Goal: Information Seeking & Learning: Learn about a topic

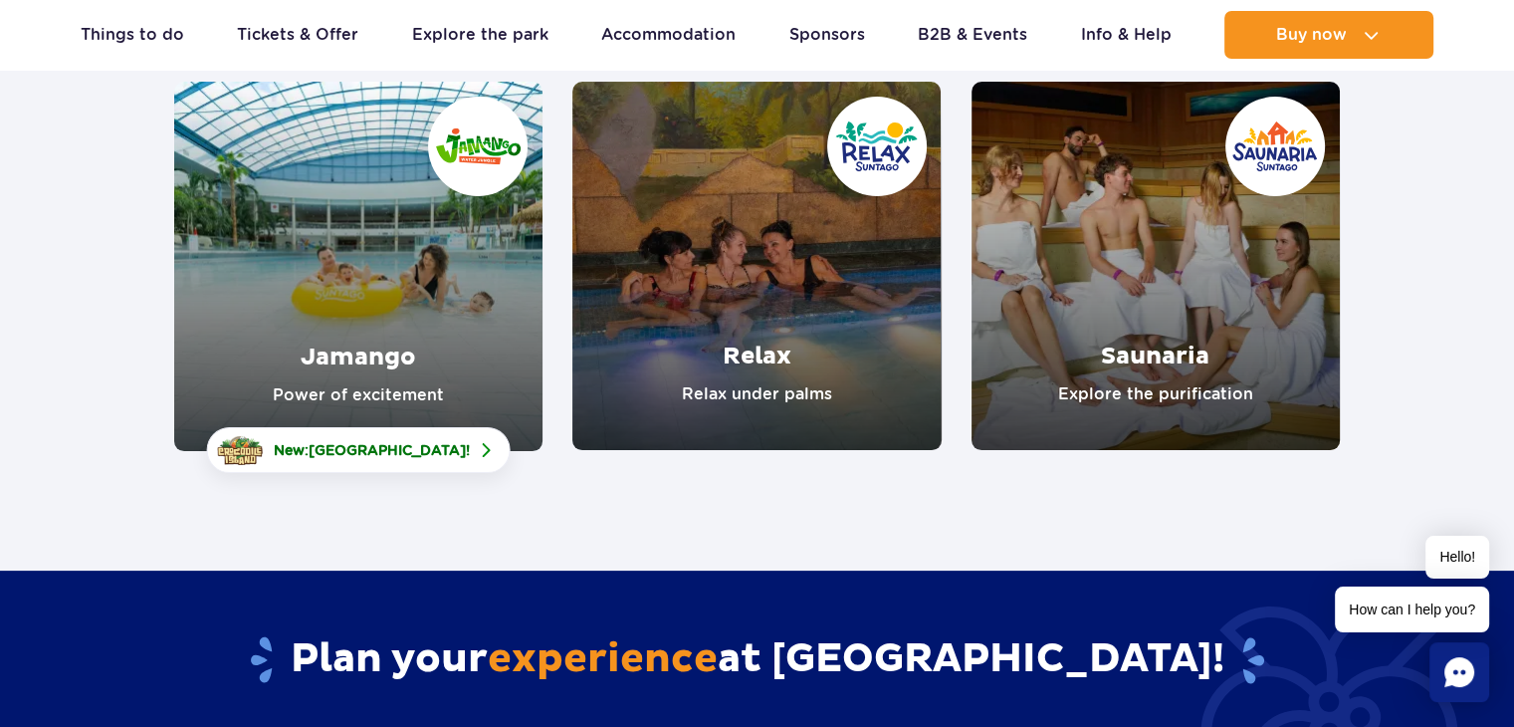
scroll to position [299, 0]
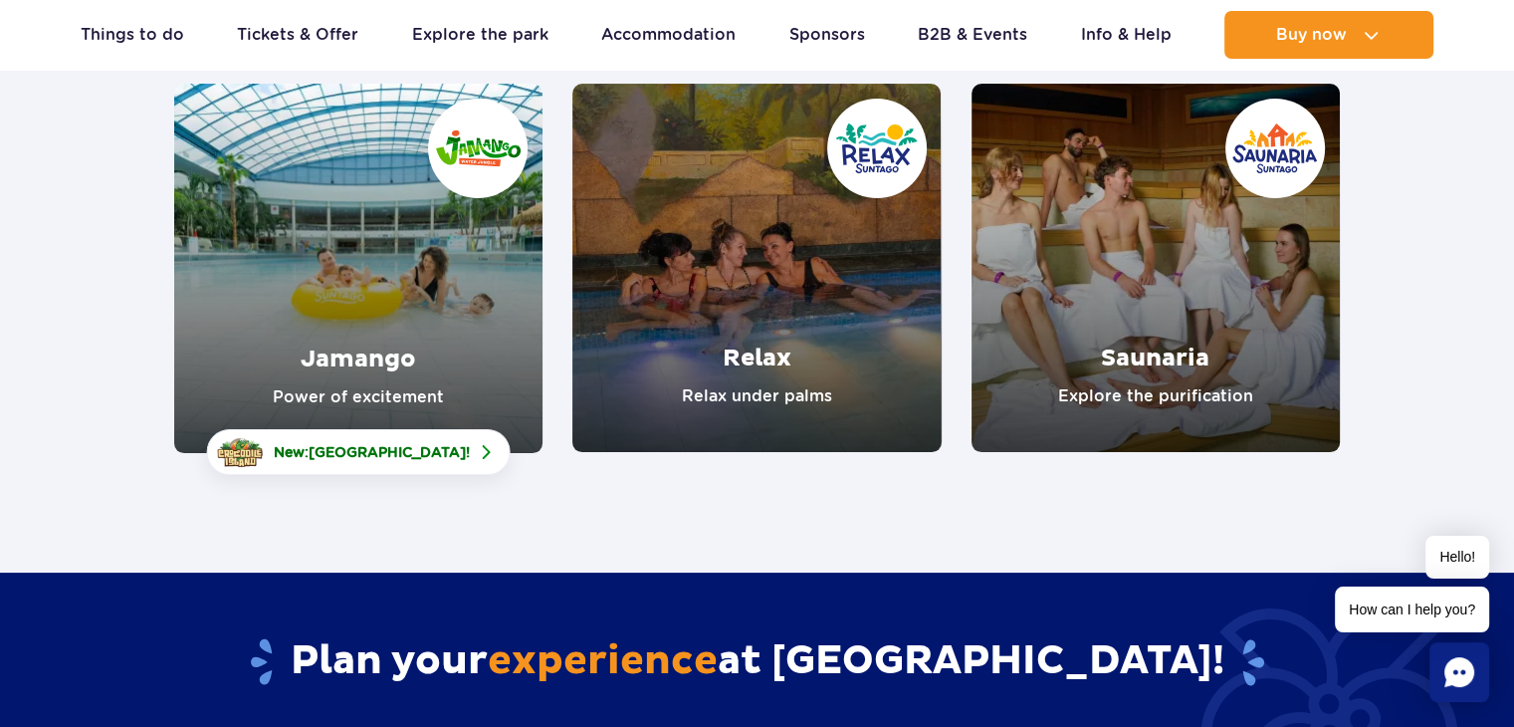
click at [425, 380] on link "Jamango" at bounding box center [358, 268] width 368 height 369
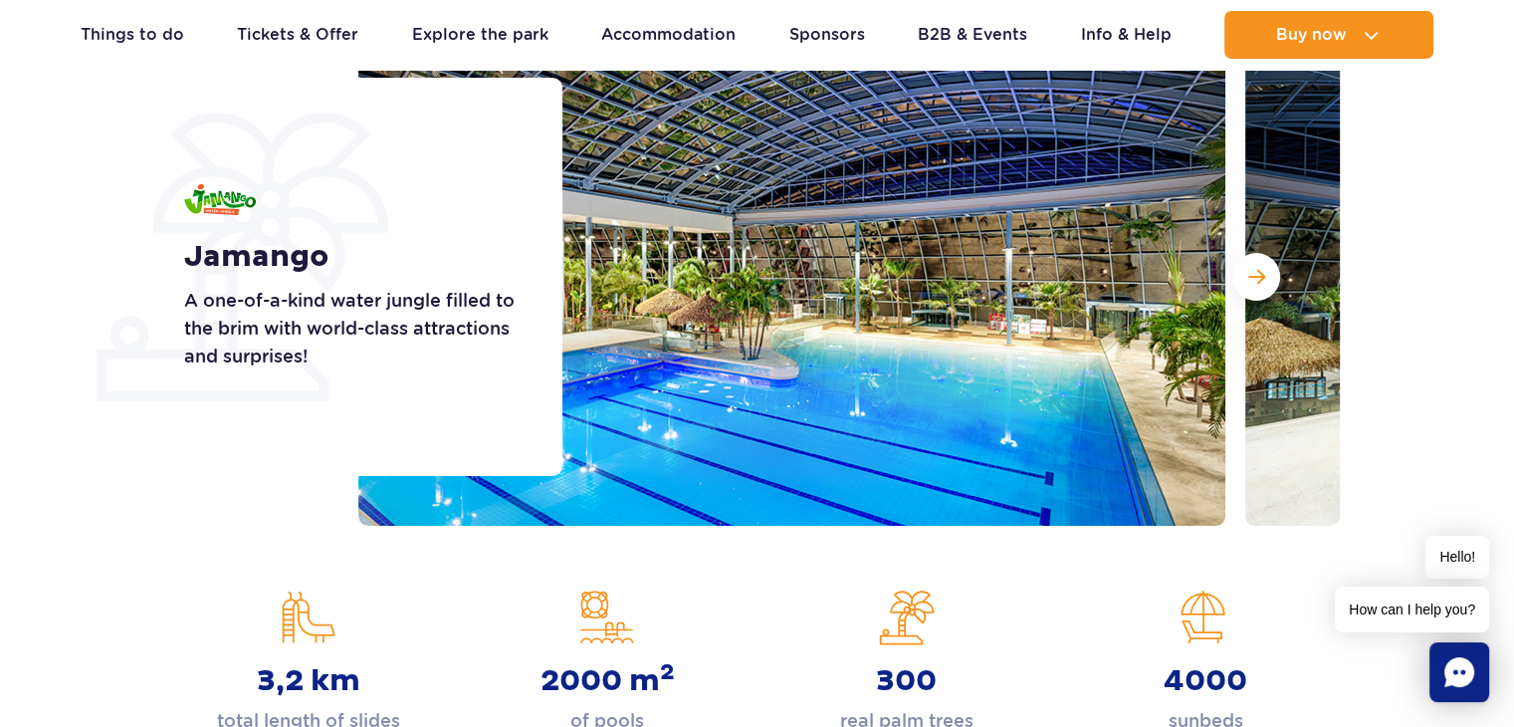
scroll to position [299, 0]
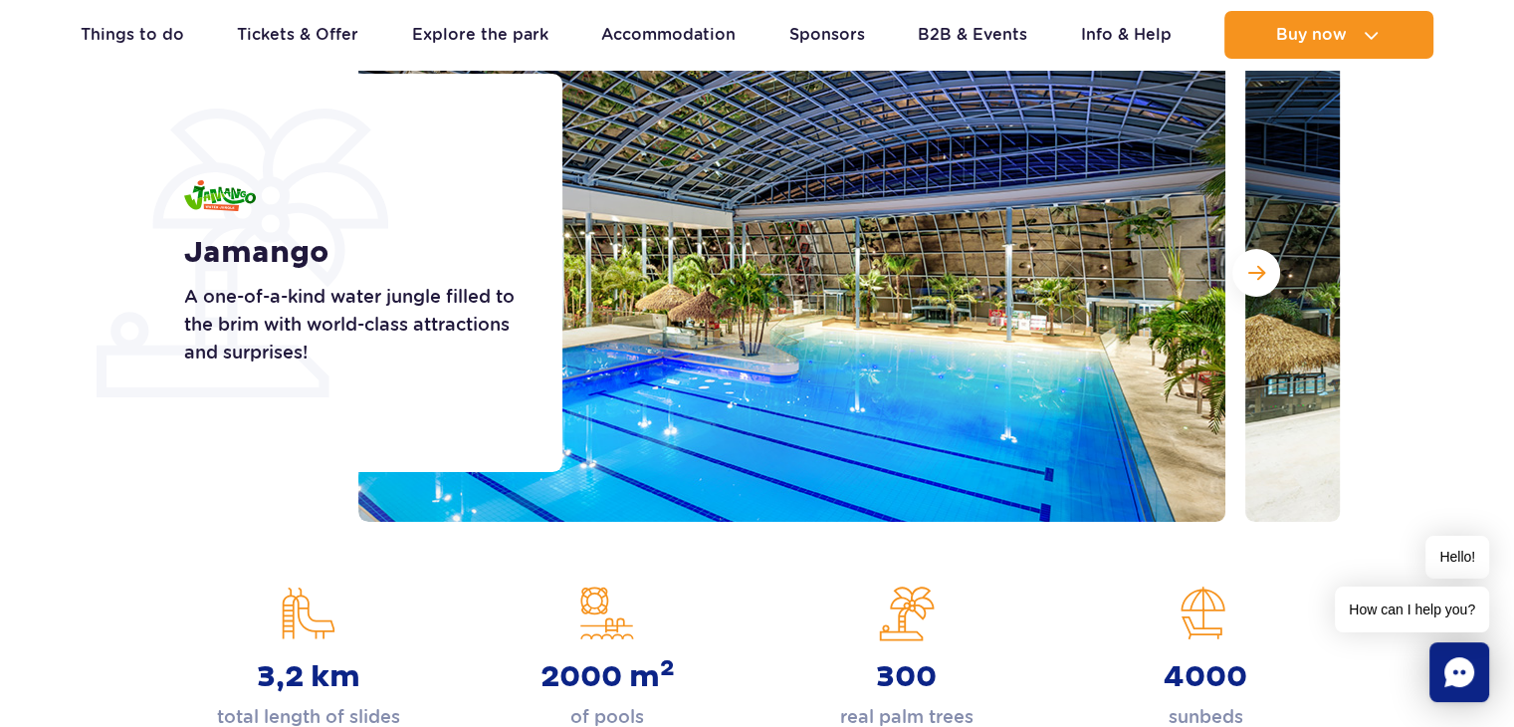
click at [1276, 276] on div at bounding box center [848, 273] width 981 height 498
click at [1269, 276] on button "Next slide" at bounding box center [1256, 273] width 48 height 48
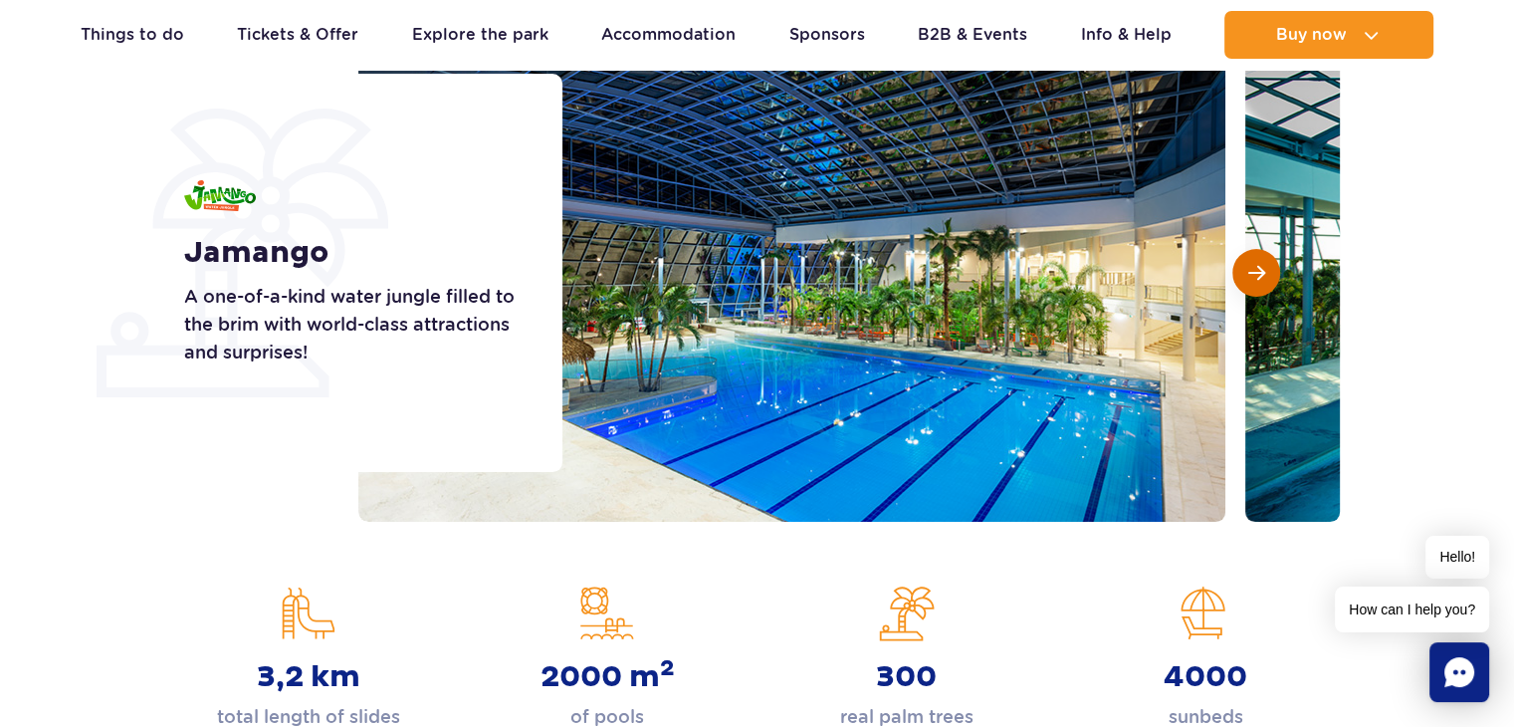
click at [1270, 277] on button "Next slide" at bounding box center [1256, 273] width 48 height 48
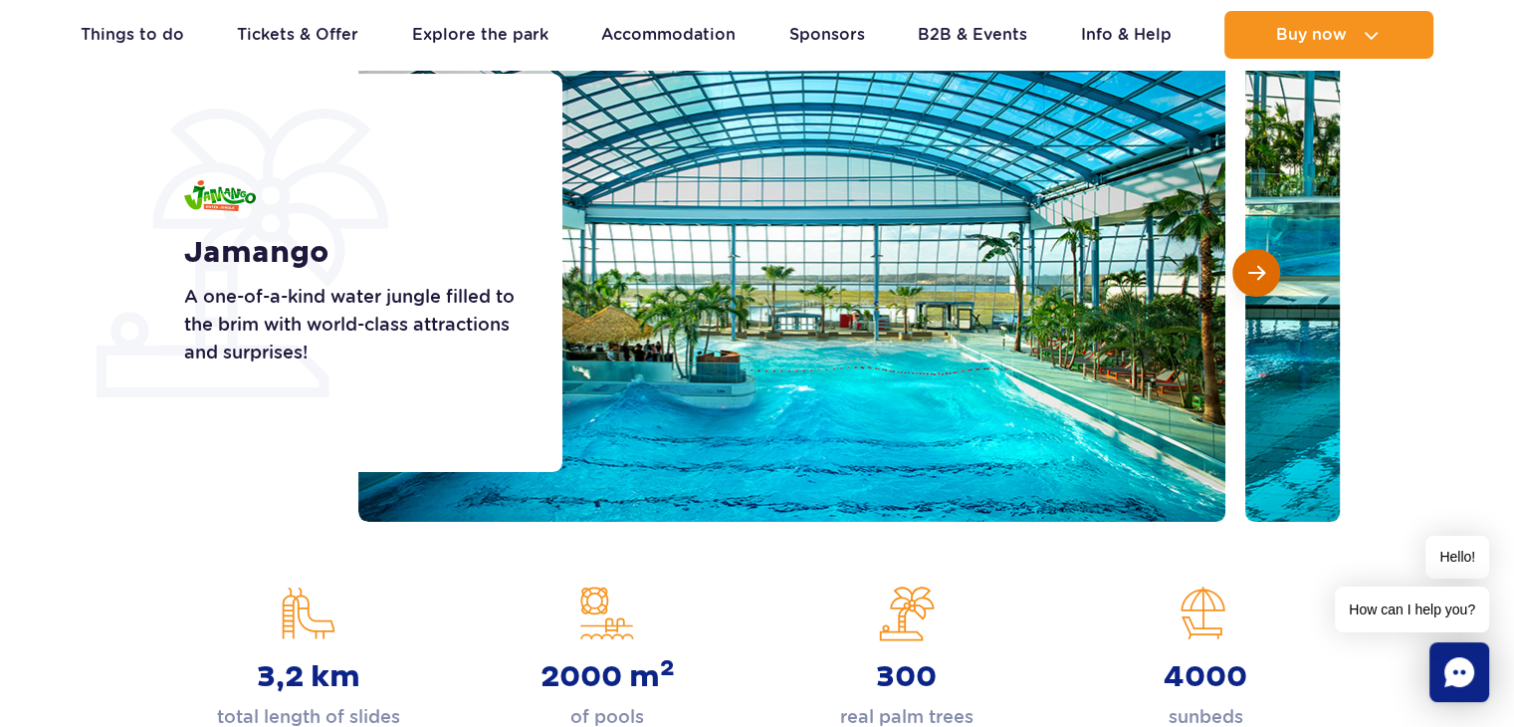
click at [1270, 277] on button "Next slide" at bounding box center [1256, 273] width 48 height 48
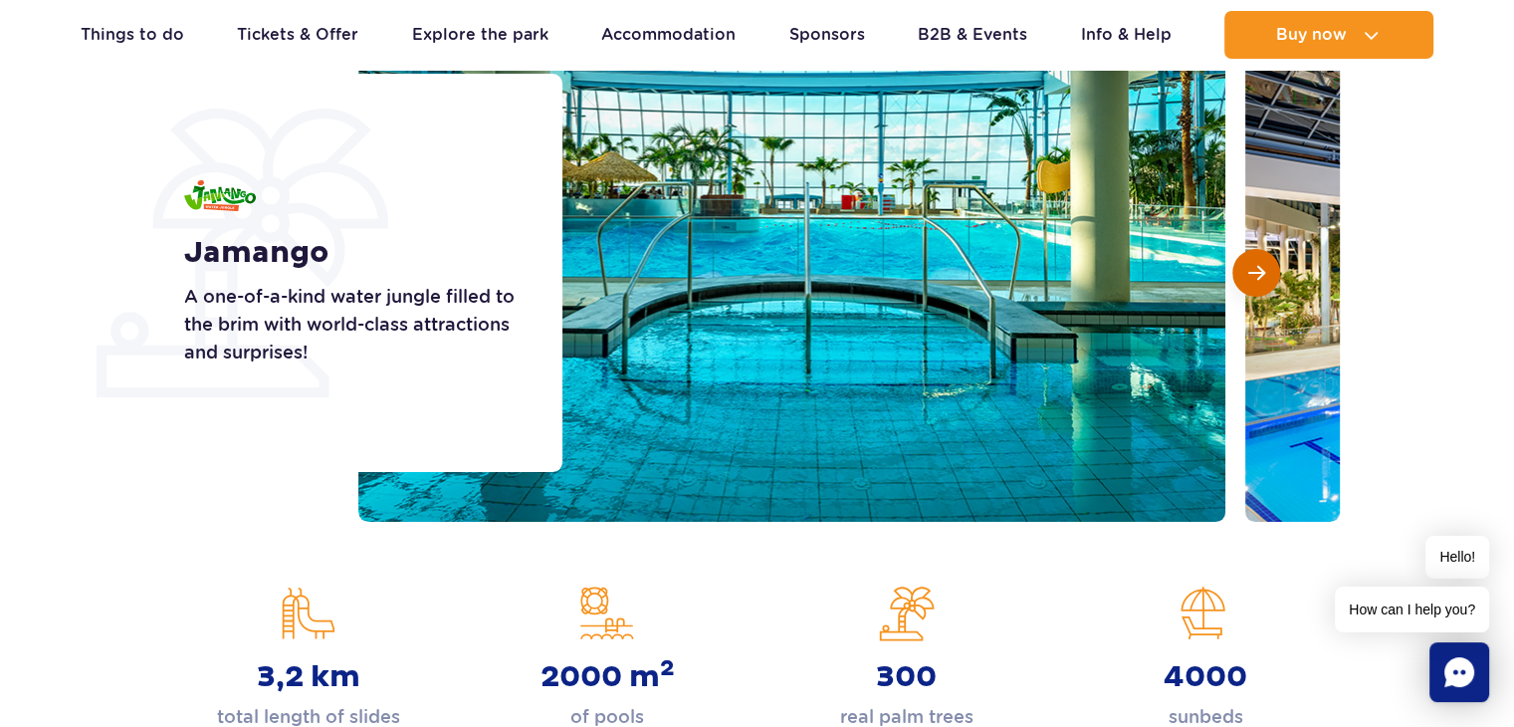
click at [1270, 277] on button "Next slide" at bounding box center [1256, 273] width 48 height 48
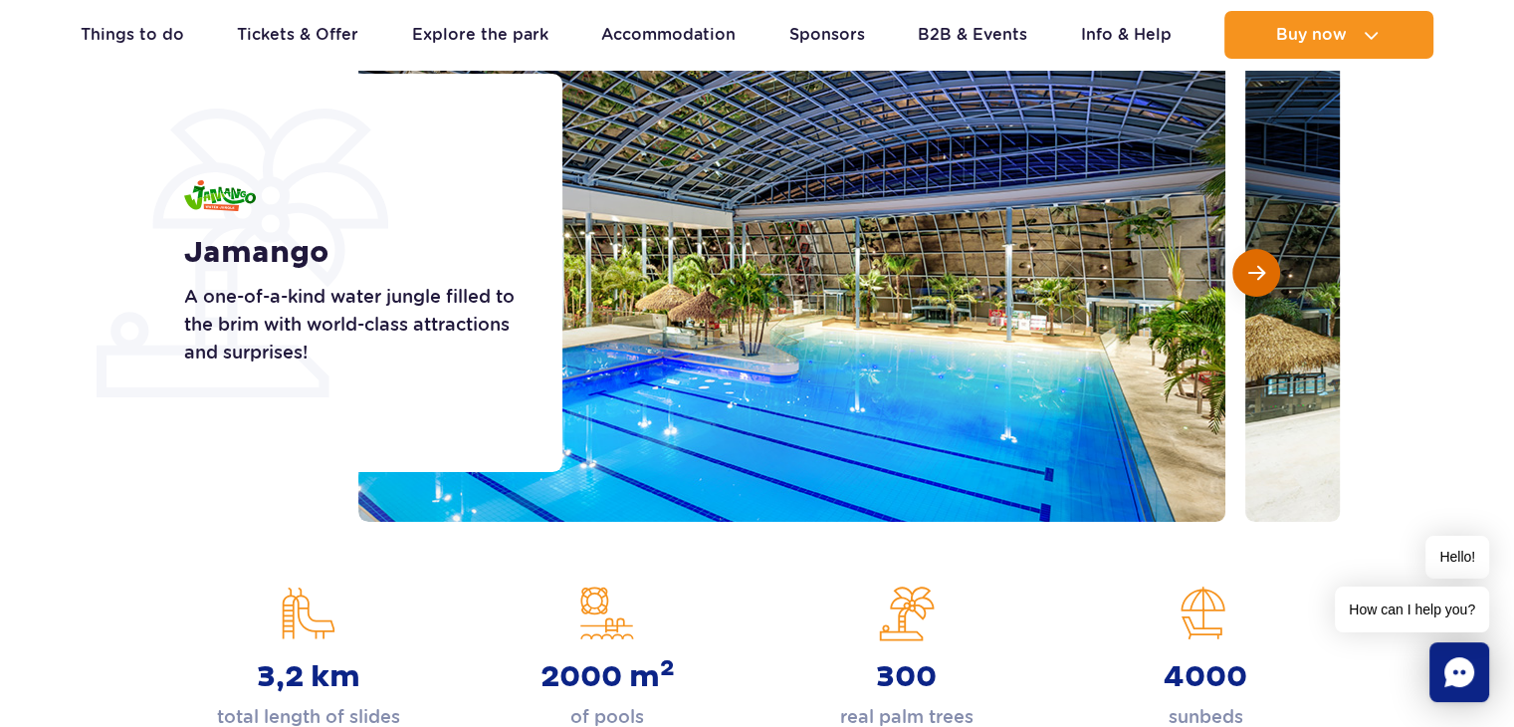
click at [1270, 277] on button "Next slide" at bounding box center [1256, 273] width 48 height 48
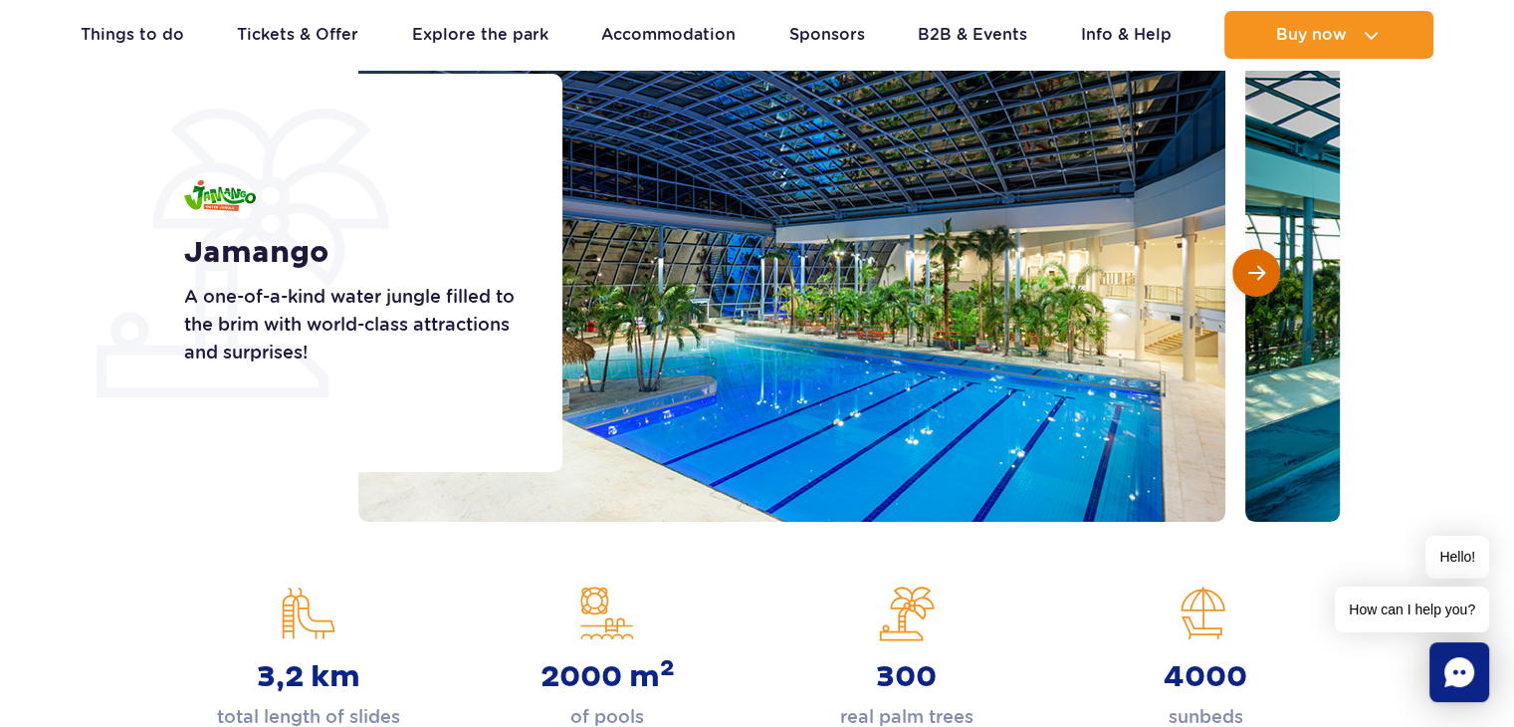
click at [1270, 277] on button "Next slide" at bounding box center [1256, 273] width 48 height 48
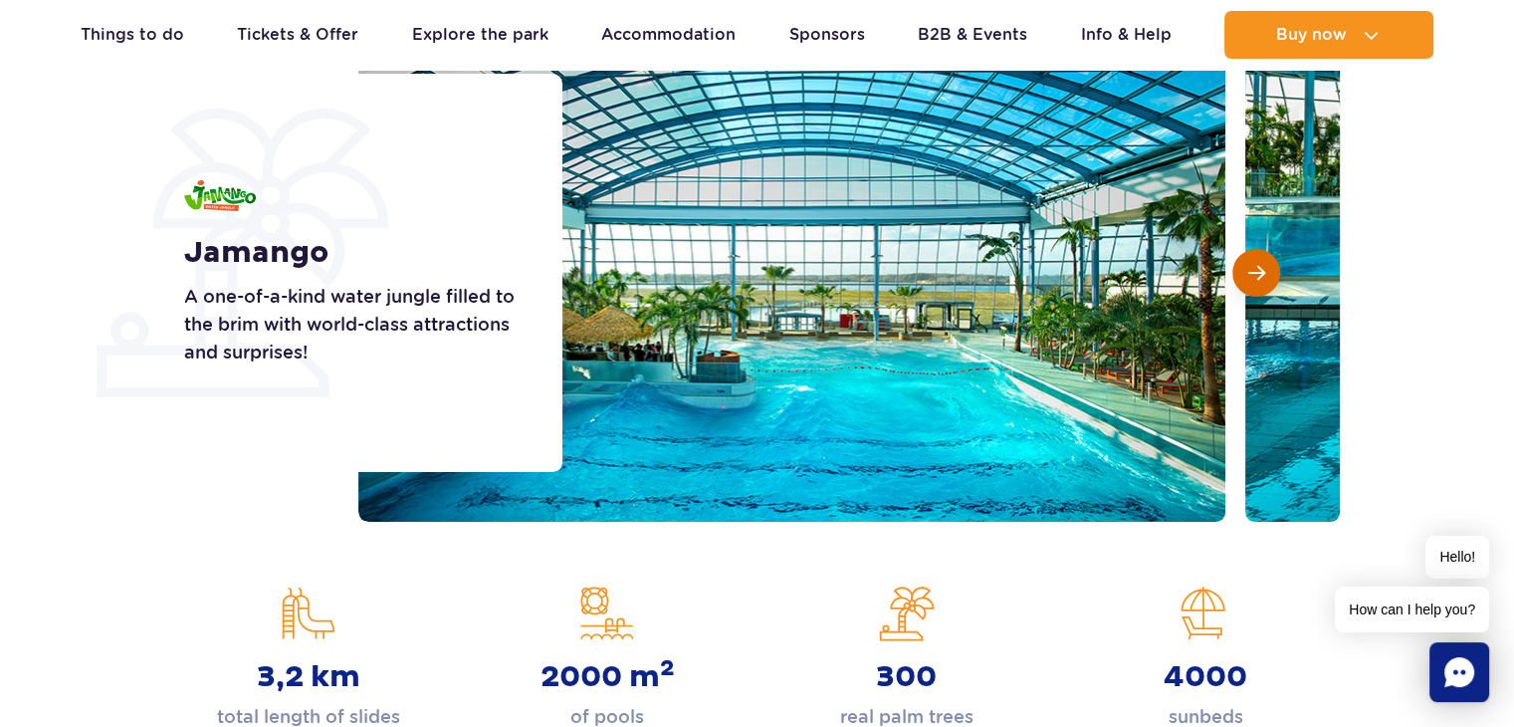
click at [1270, 277] on button "Next slide" at bounding box center [1256, 273] width 48 height 48
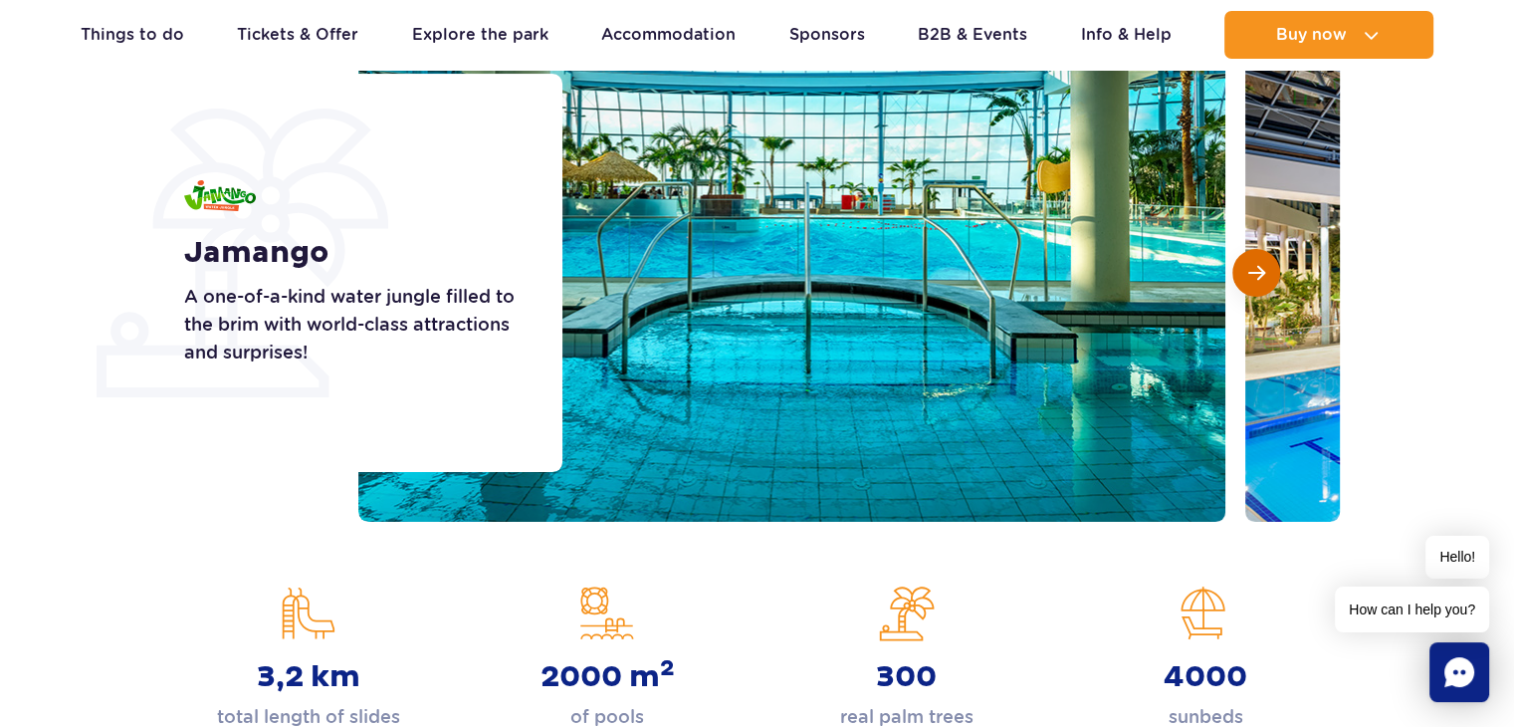
click at [1270, 277] on button "Next slide" at bounding box center [1256, 273] width 48 height 48
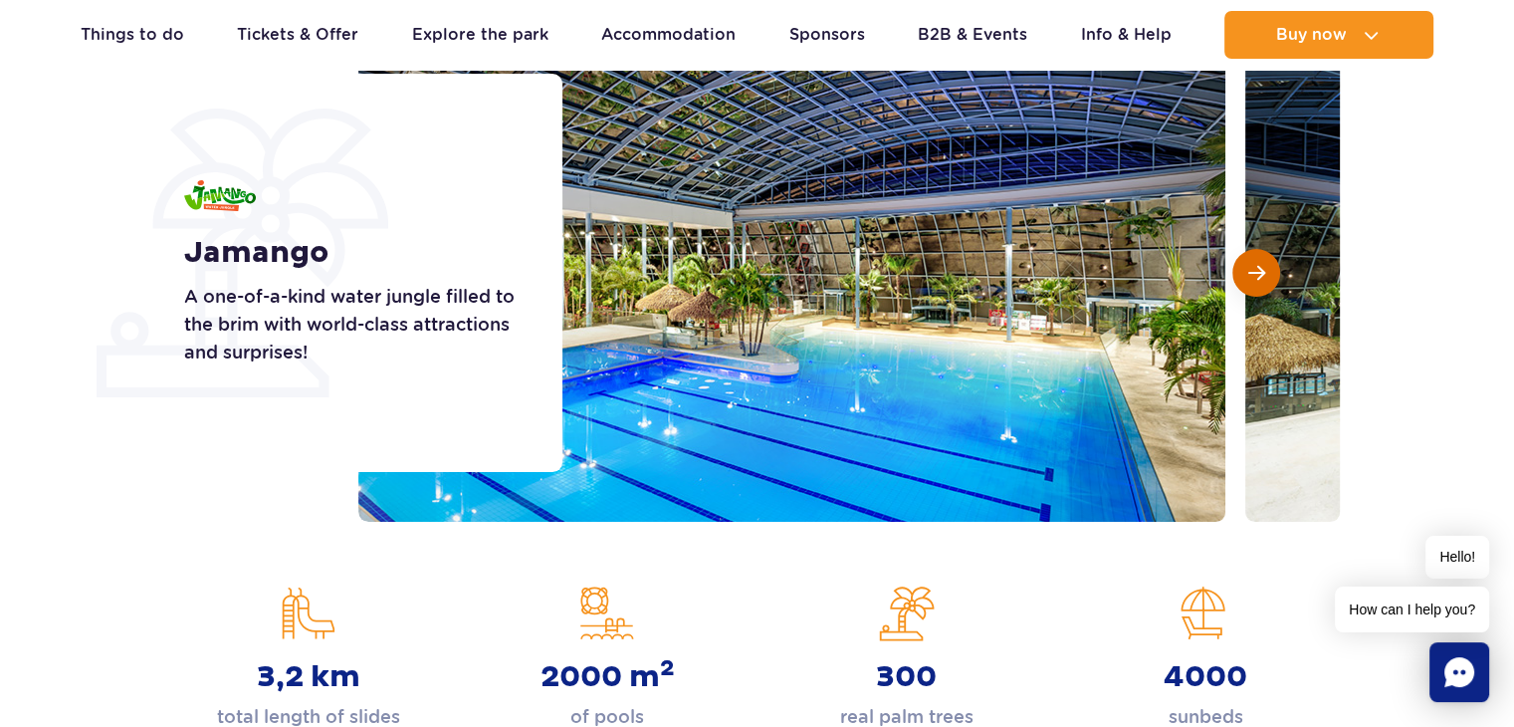
click at [1270, 277] on button "Next slide" at bounding box center [1256, 273] width 48 height 48
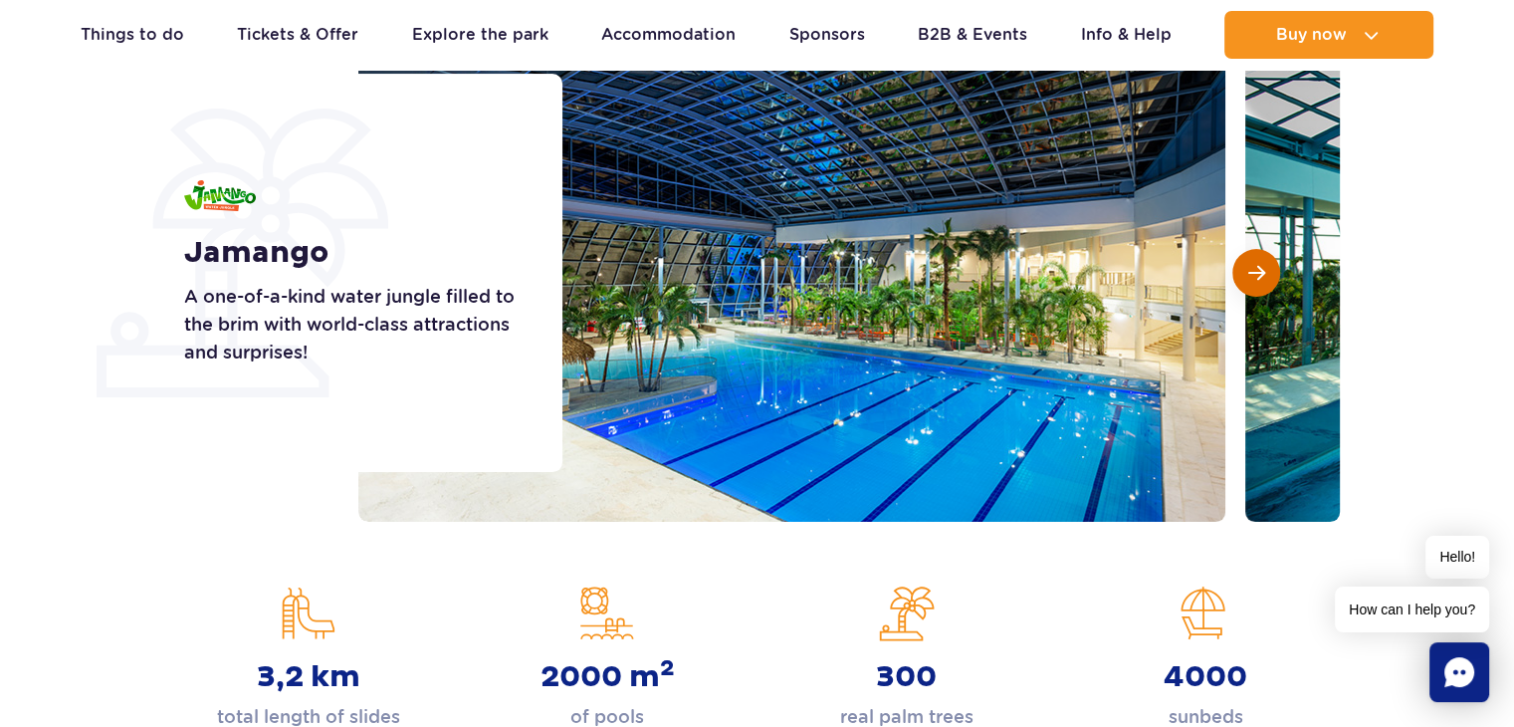
click at [1270, 277] on button "Next slide" at bounding box center [1256, 273] width 48 height 48
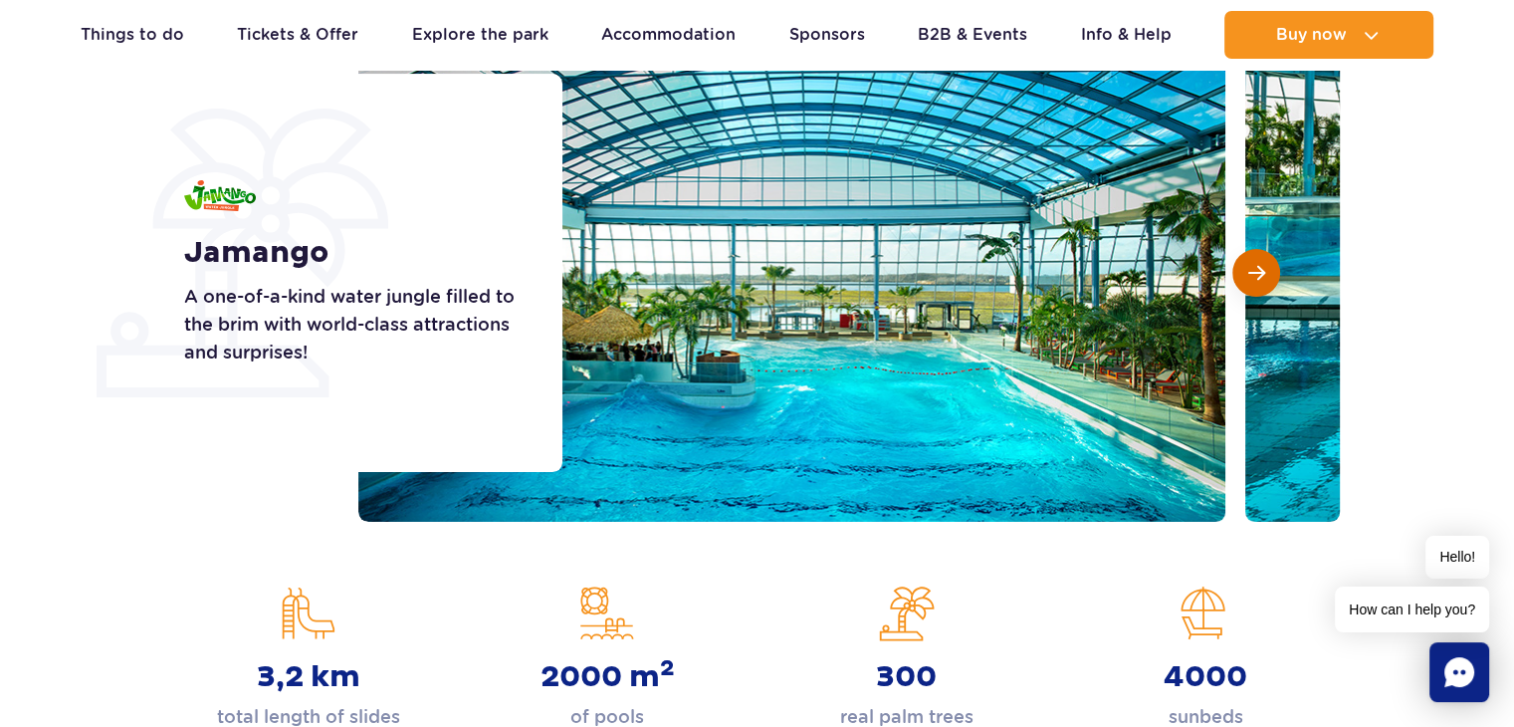
click at [1270, 277] on button "Next slide" at bounding box center [1256, 273] width 48 height 48
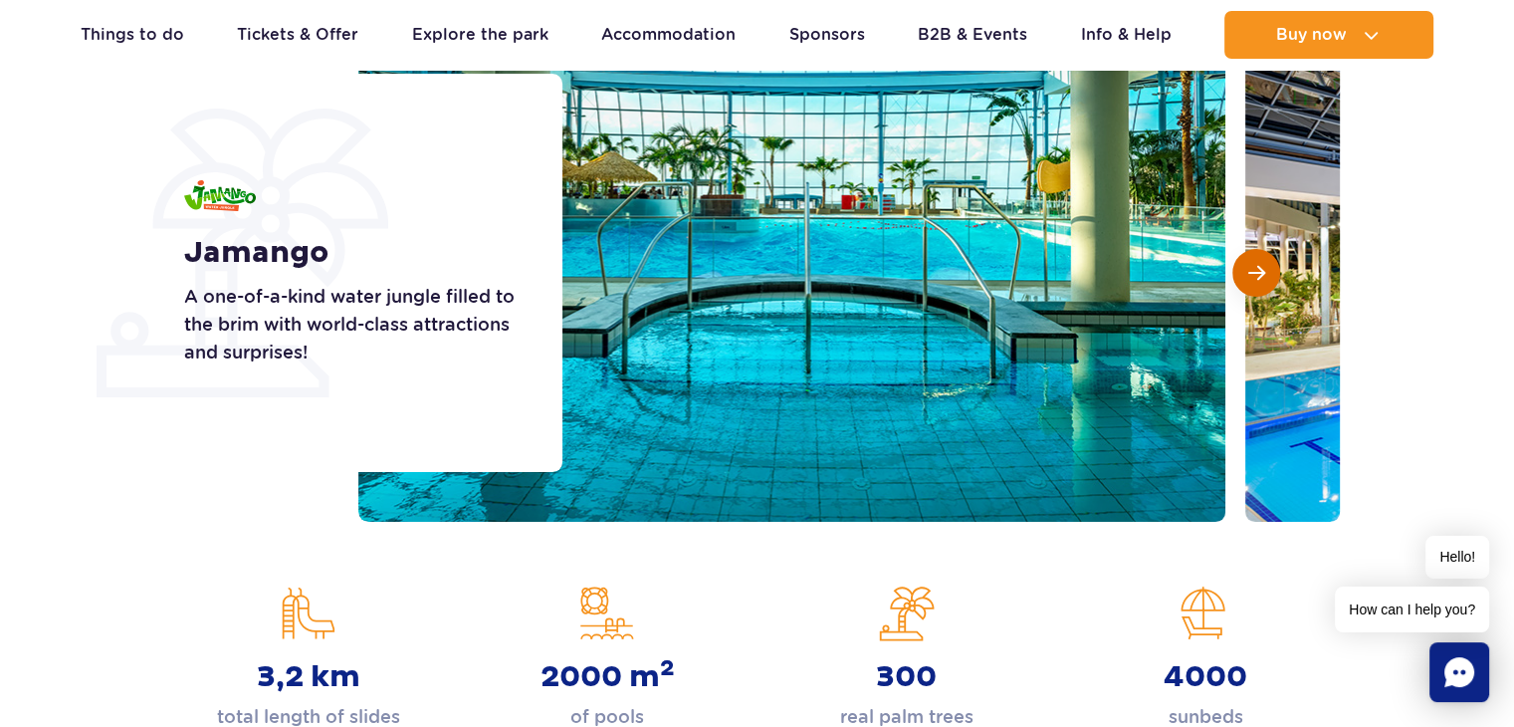
click at [1270, 277] on button "Next slide" at bounding box center [1256, 273] width 48 height 48
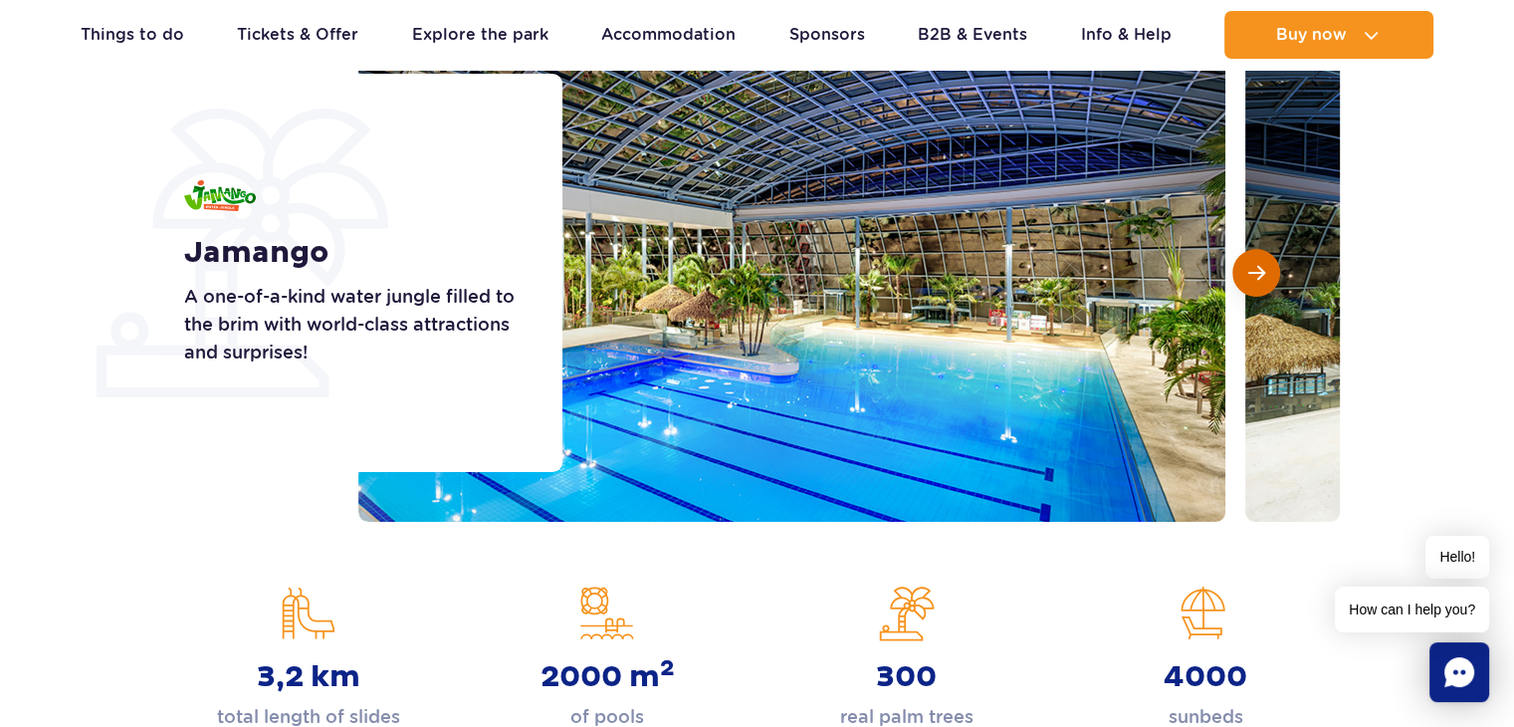
click at [1270, 277] on button "Next slide" at bounding box center [1256, 273] width 48 height 48
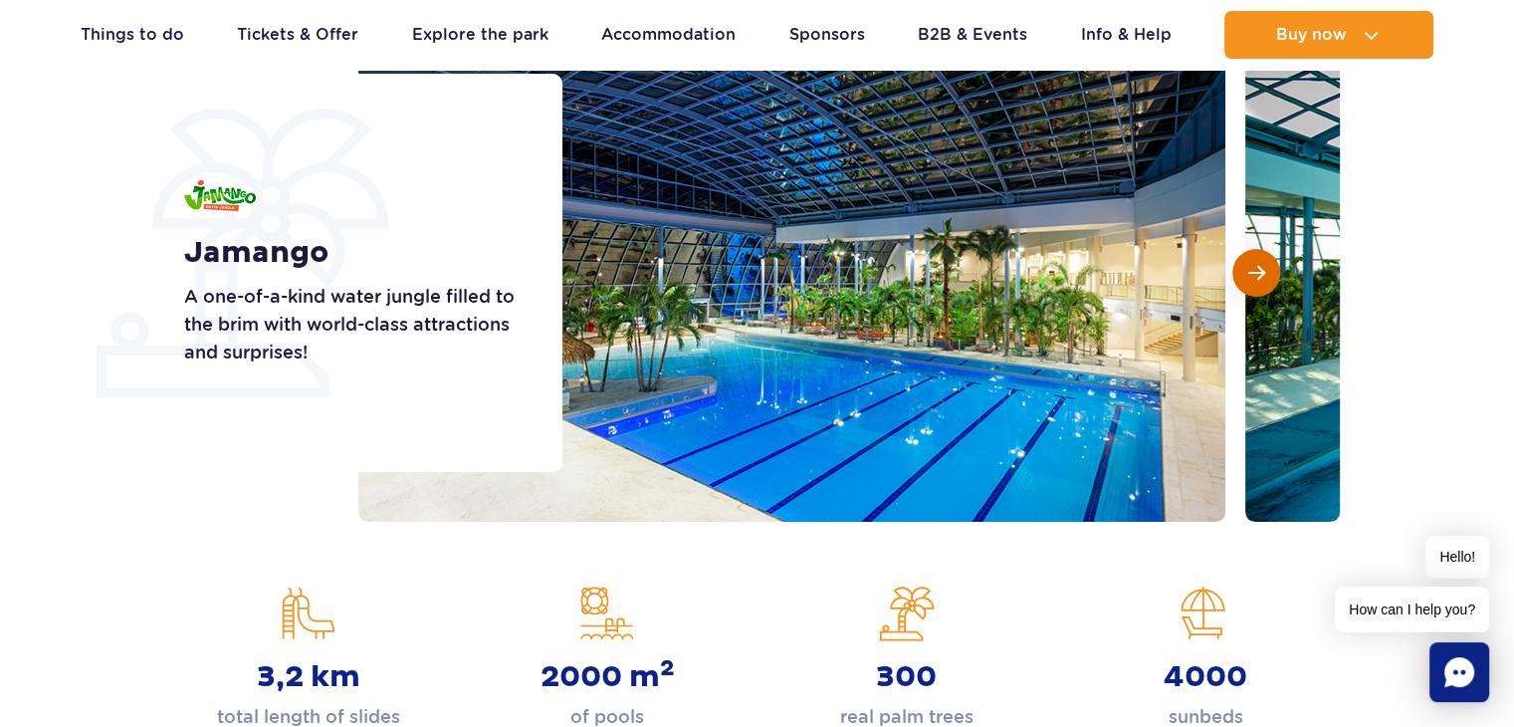
click at [1270, 277] on button "Next slide" at bounding box center [1256, 273] width 48 height 48
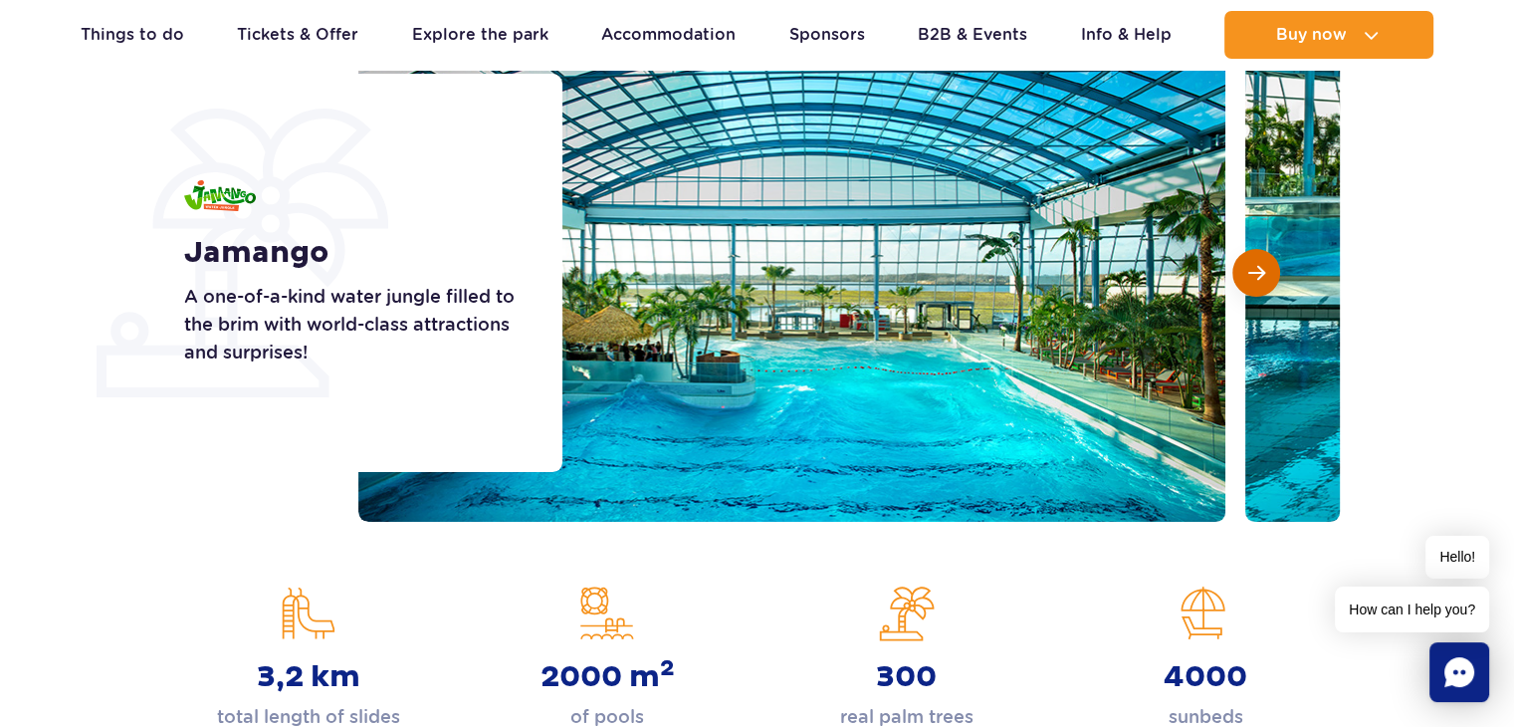
click at [1270, 277] on button "Next slide" at bounding box center [1256, 273] width 48 height 48
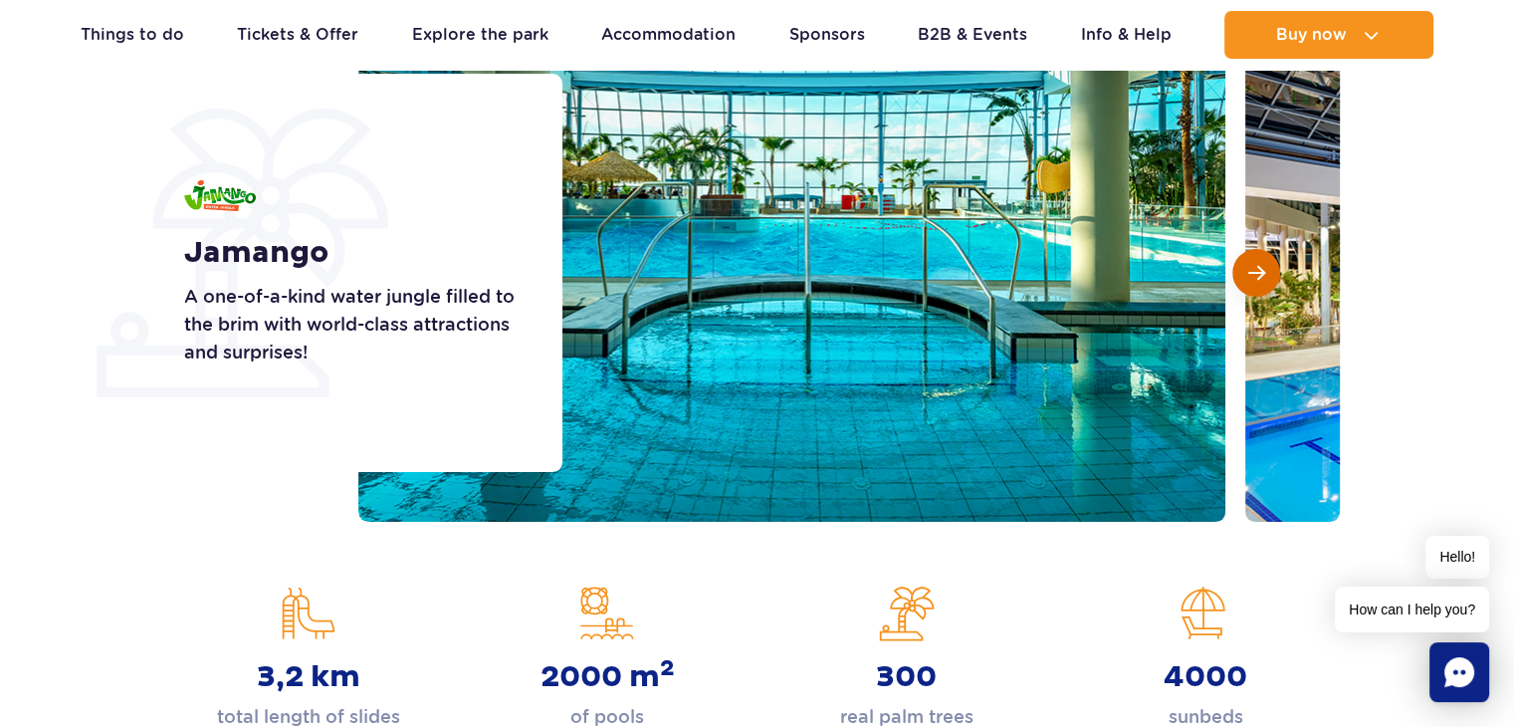
click at [1270, 277] on button "Next slide" at bounding box center [1256, 273] width 48 height 48
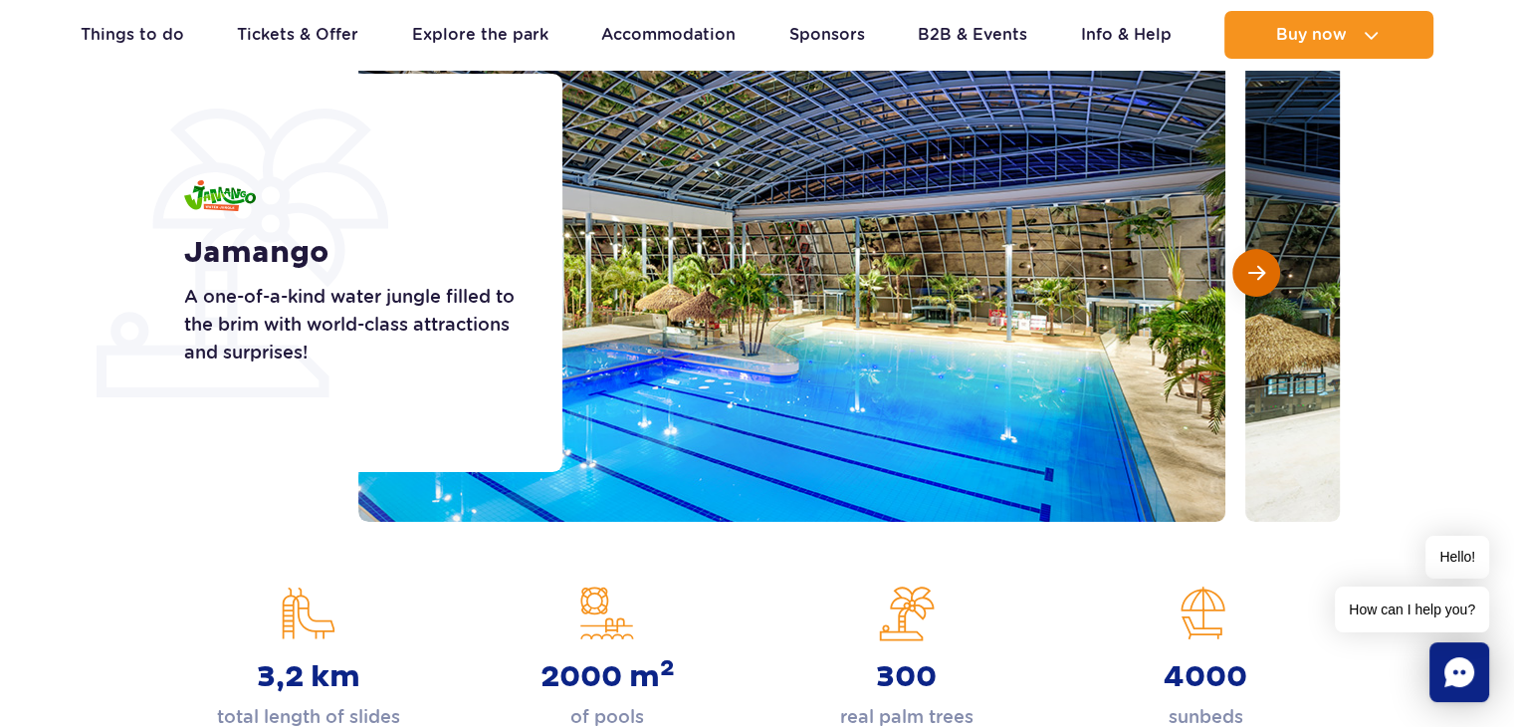
click at [1270, 277] on button "Next slide" at bounding box center [1256, 273] width 48 height 48
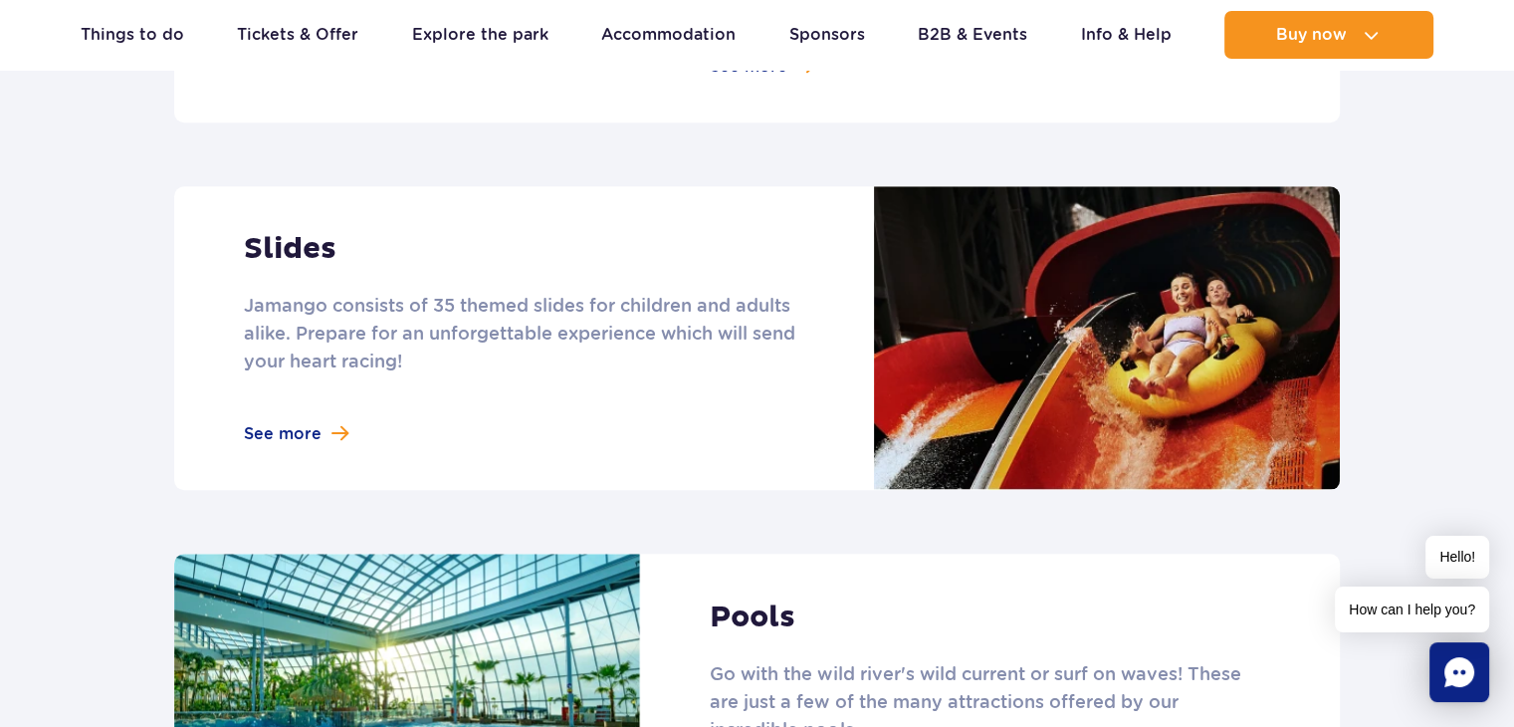
scroll to position [1692, 0]
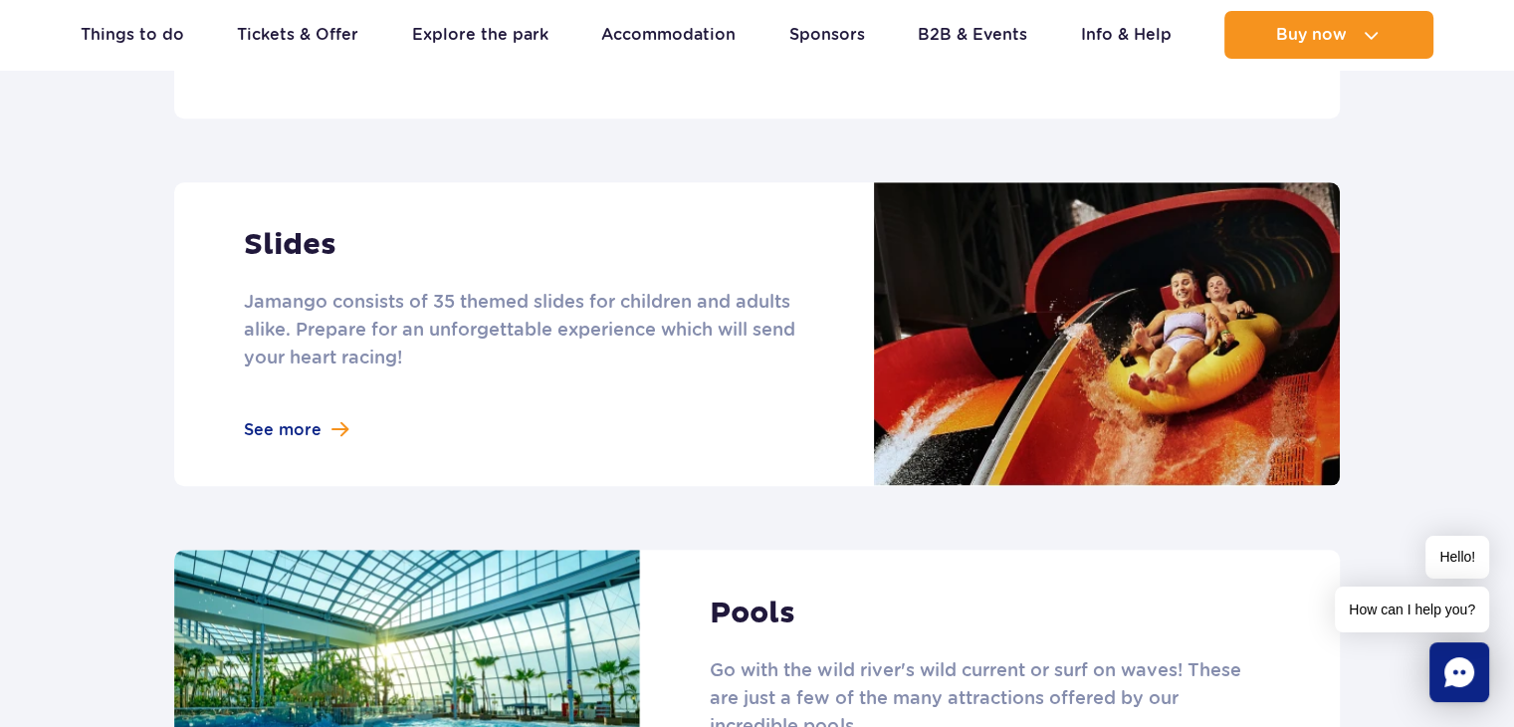
click at [330, 410] on link at bounding box center [757, 334] width 1166 height 304
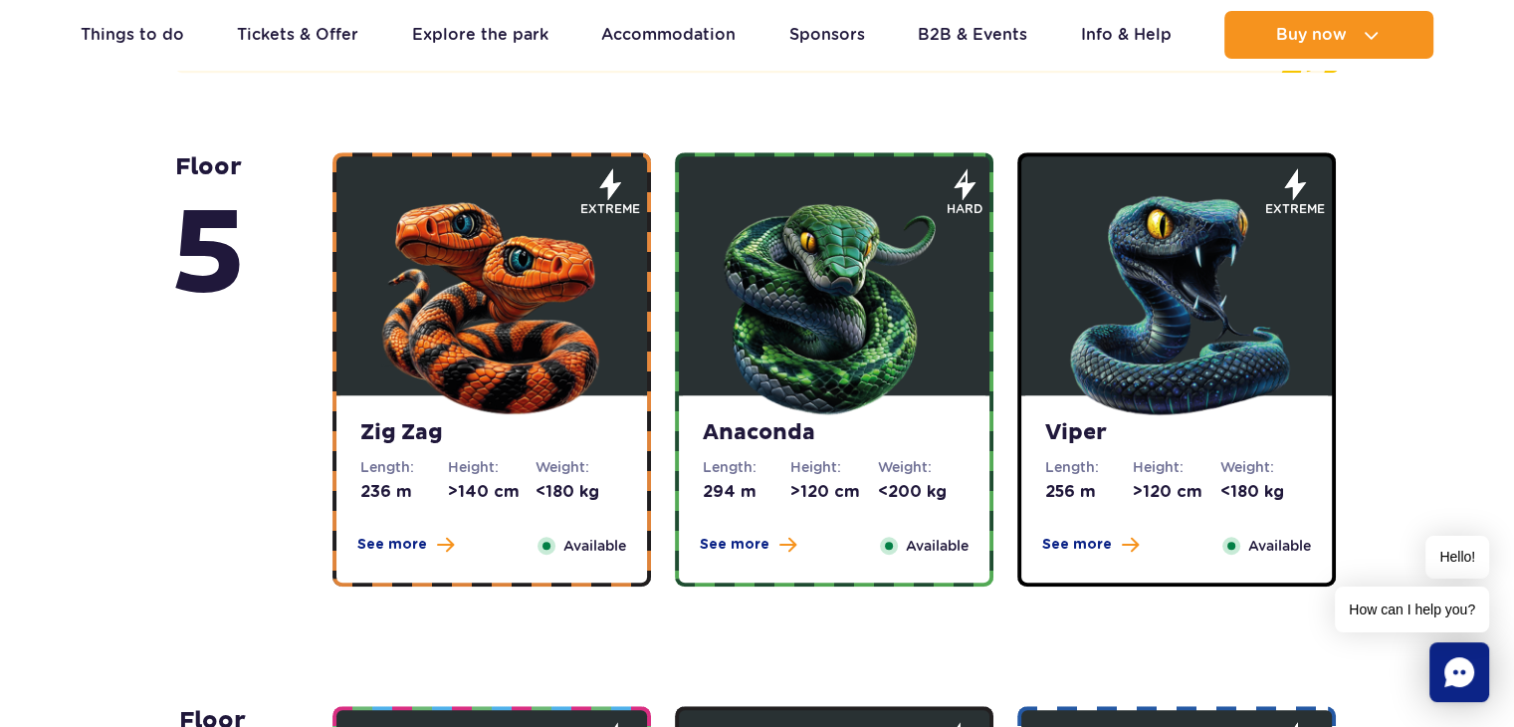
scroll to position [1294, 0]
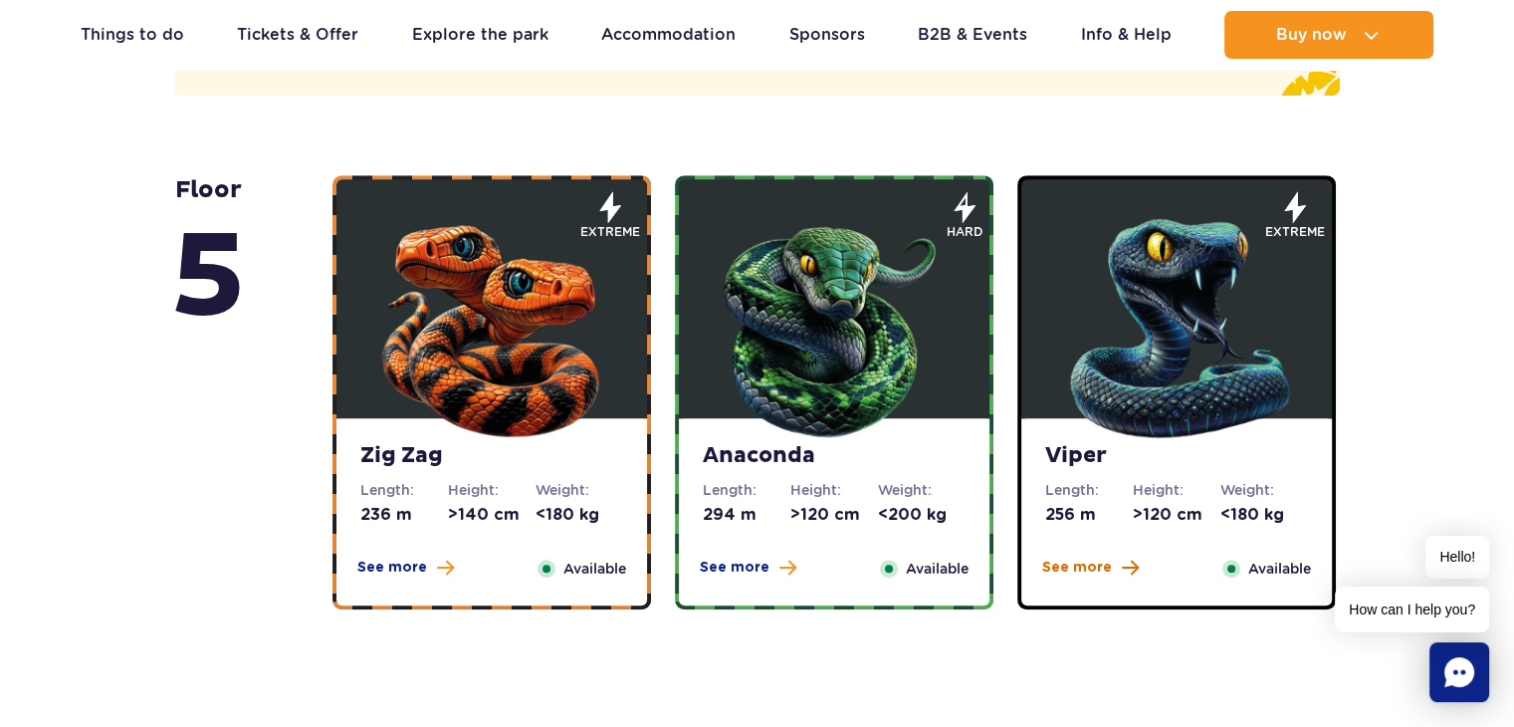
click at [1107, 566] on span "See more" at bounding box center [1077, 567] width 70 height 20
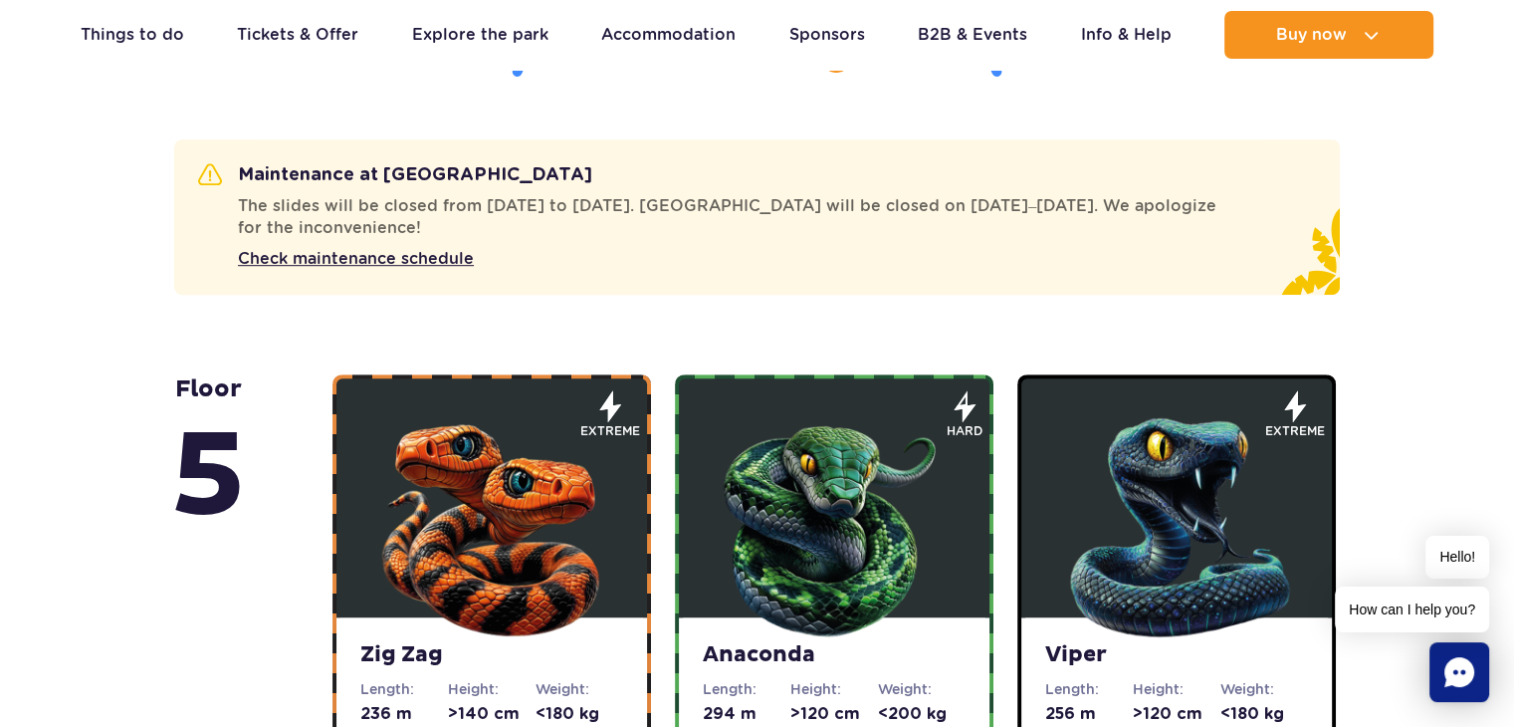
scroll to position [0, 0]
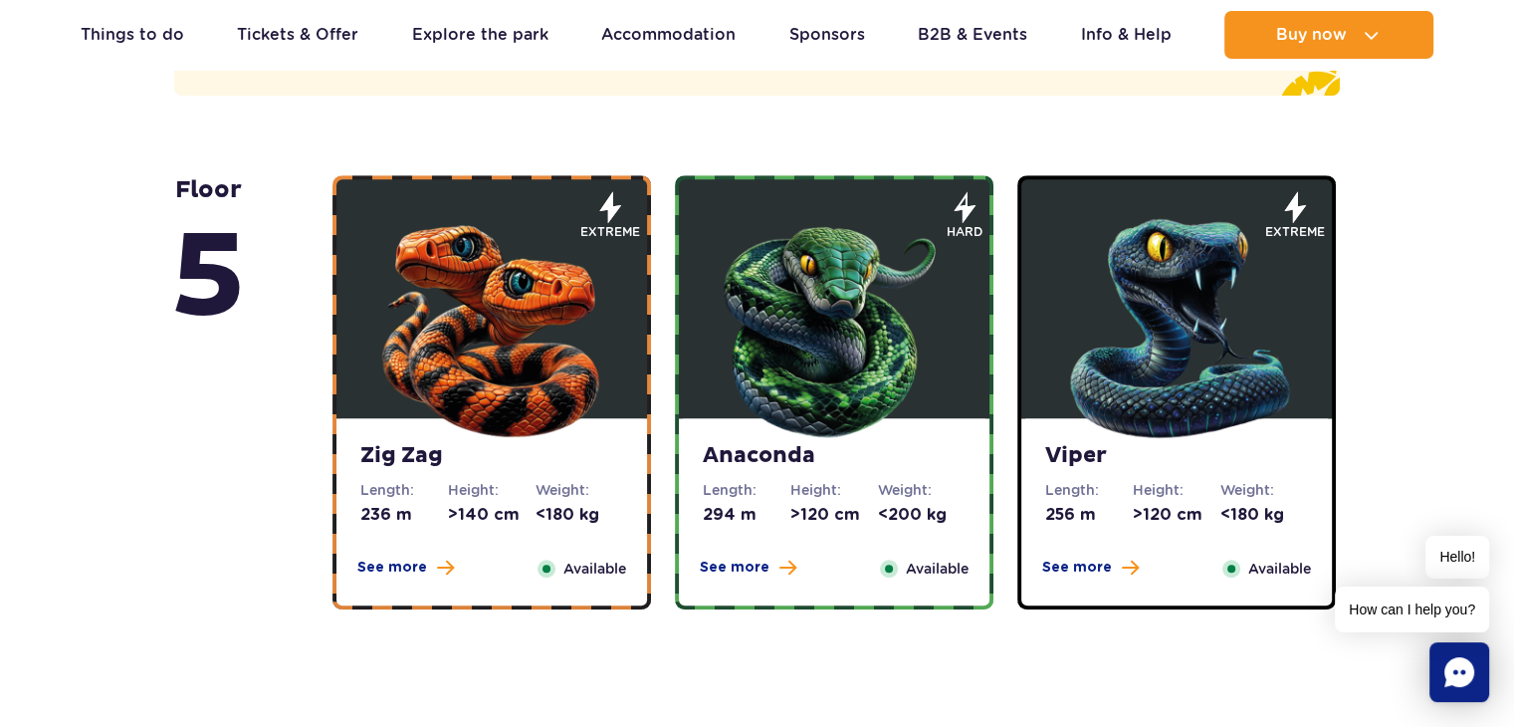
click at [1098, 337] on img at bounding box center [1176, 323] width 239 height 239
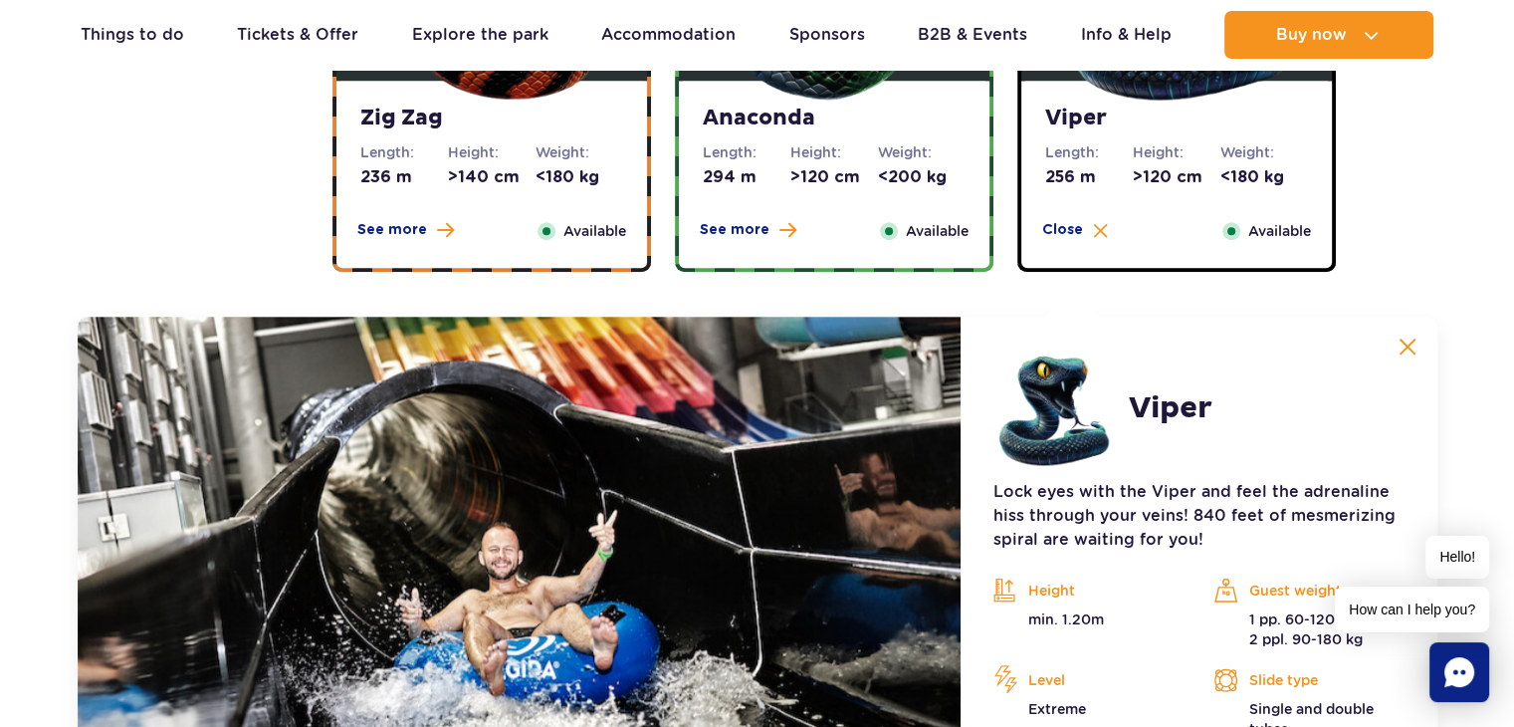
scroll to position [1628, 0]
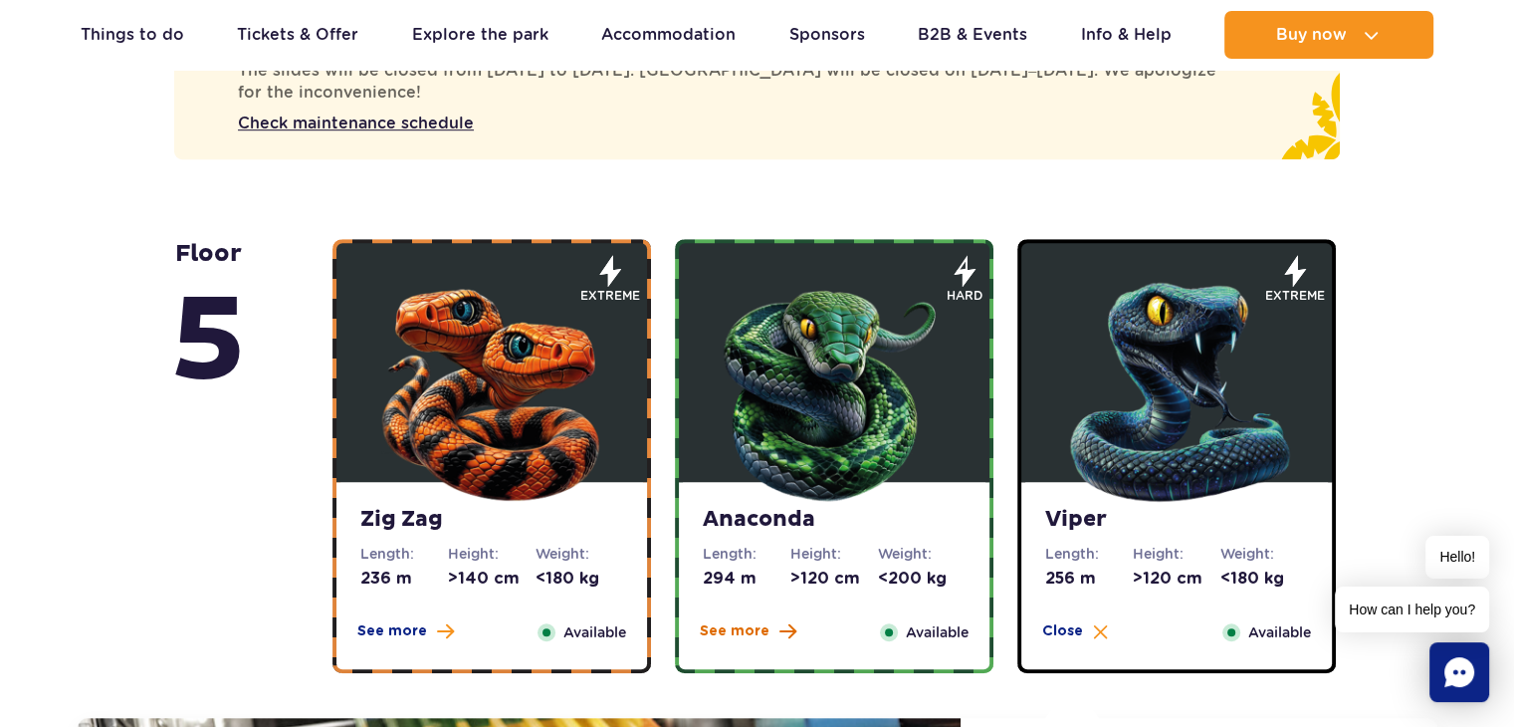
click at [760, 630] on span "See more" at bounding box center [735, 631] width 70 height 20
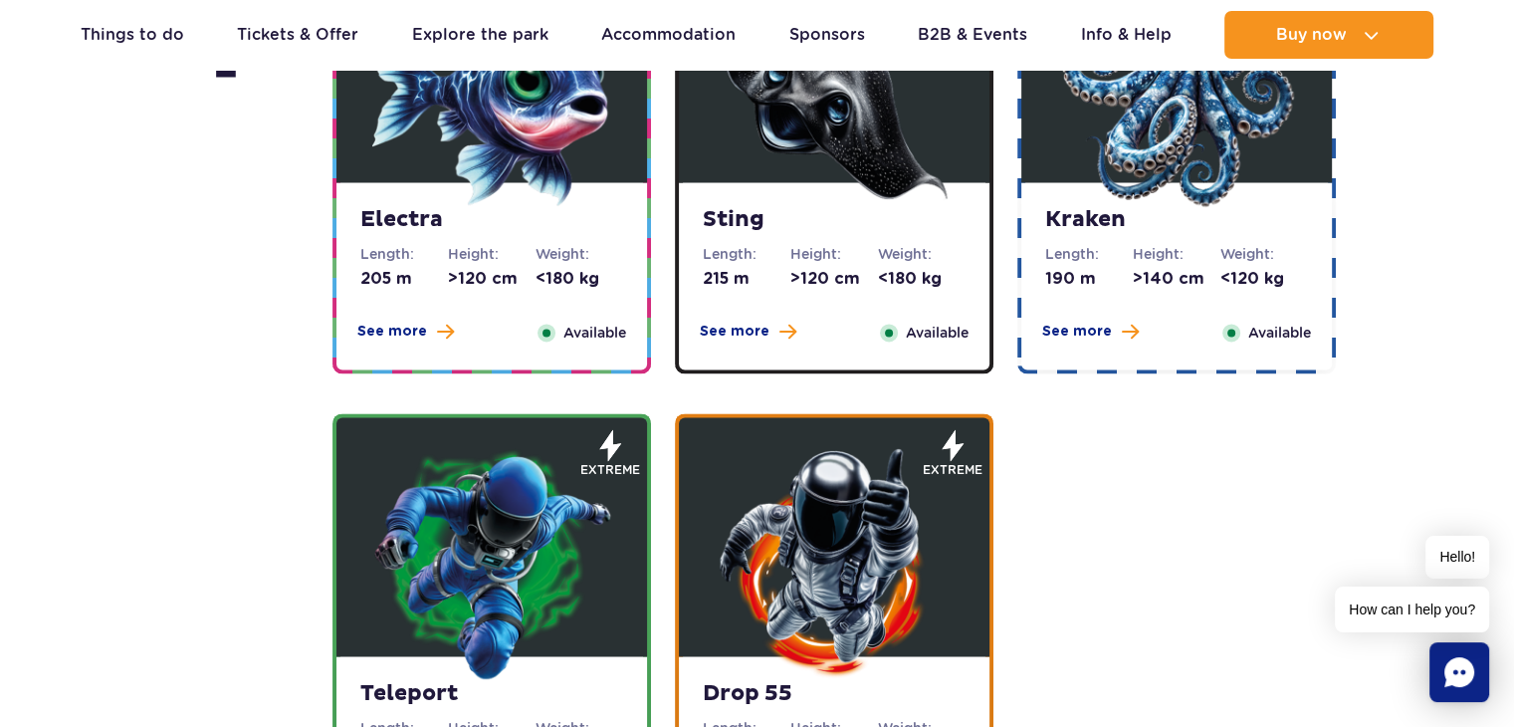
scroll to position [3121, 0]
